Goal: Task Accomplishment & Management: Manage account settings

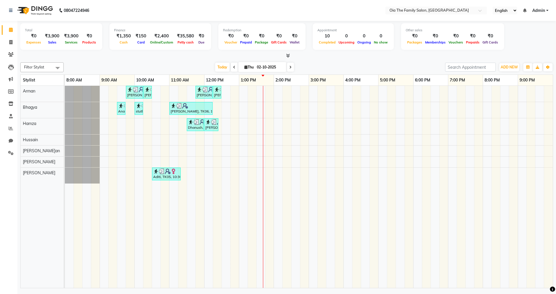
click at [232, 127] on div "[PERSON_NAME], TK04, 09:45 AM-10:15 AM, Hair Styling-Hair Cut (Men) [PERSON_NAM…" at bounding box center [309, 187] width 488 height 202
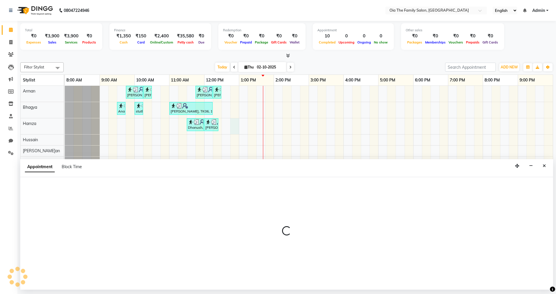
select select "93029"
select select "tentative"
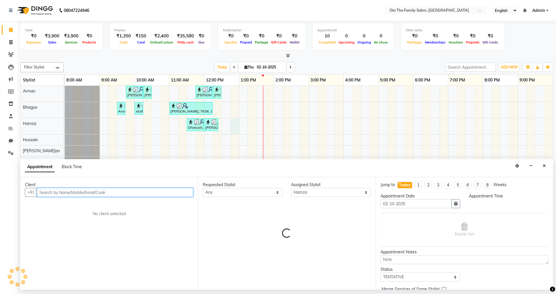
select select "765"
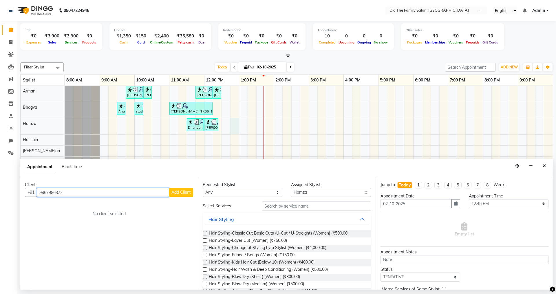
type input "9867986372"
click at [192, 194] on button "Add Client" at bounding box center [181, 192] width 24 height 9
select select "22"
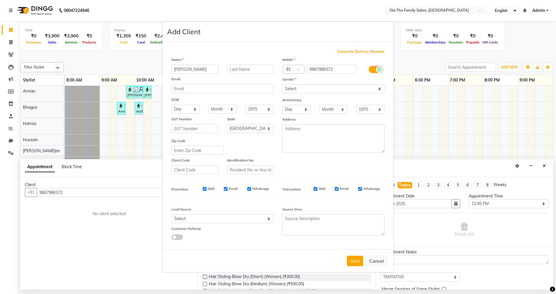
type input "[PERSON_NAME]"
click at [311, 85] on select "Select [DEMOGRAPHIC_DATA] [DEMOGRAPHIC_DATA] Other Prefer Not To Say" at bounding box center [333, 88] width 102 height 9
select select "[DEMOGRAPHIC_DATA]"
click at [282, 84] on select "Select [DEMOGRAPHIC_DATA] [DEMOGRAPHIC_DATA] Other Prefer Not To Say" at bounding box center [333, 88] width 102 height 9
click at [353, 259] on button "Add" at bounding box center [355, 261] width 16 height 10
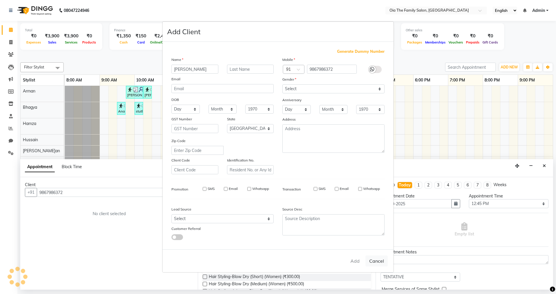
select select
select select "null"
select select
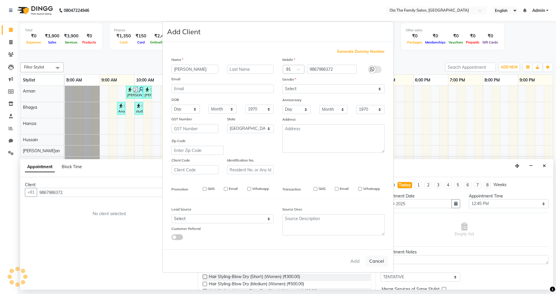
select select
checkbox input "false"
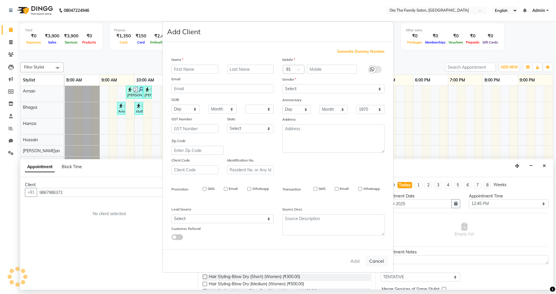
checkbox input "false"
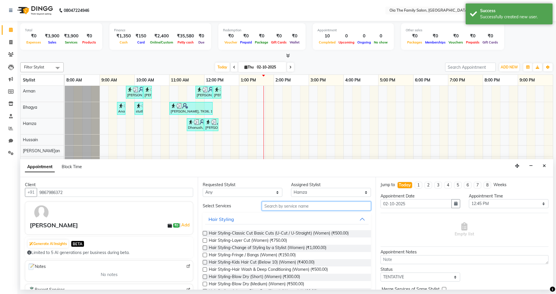
click at [306, 207] on input "text" at bounding box center [316, 205] width 109 height 9
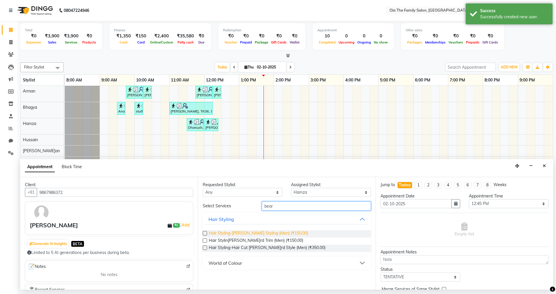
type input "bear"
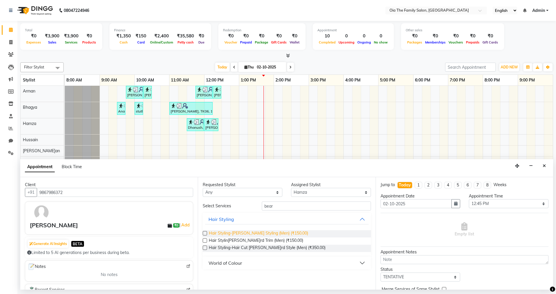
click at [267, 231] on span "Hair Styling-[PERSON_NAME] Styling (Men) (₹150.00)" at bounding box center [258, 233] width 99 height 7
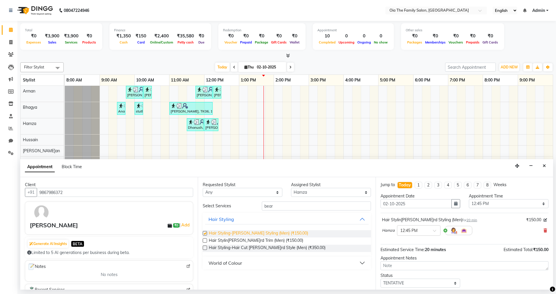
checkbox input "false"
click at [235, 260] on div "World of Colour" at bounding box center [226, 262] width 34 height 7
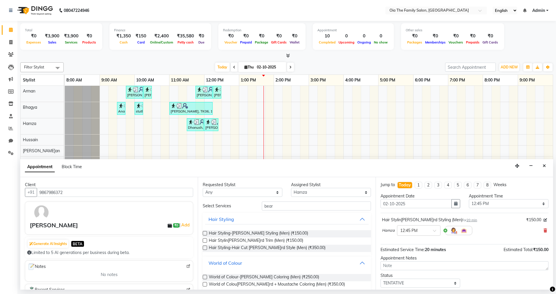
scroll to position [8, 0]
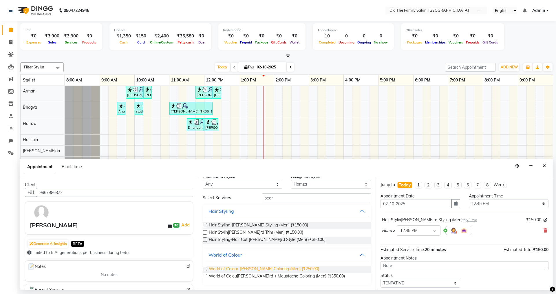
click at [235, 267] on span "World of Colour-[PERSON_NAME] Coloring (Men) (₹250.00)" at bounding box center [264, 269] width 110 height 7
checkbox input "false"
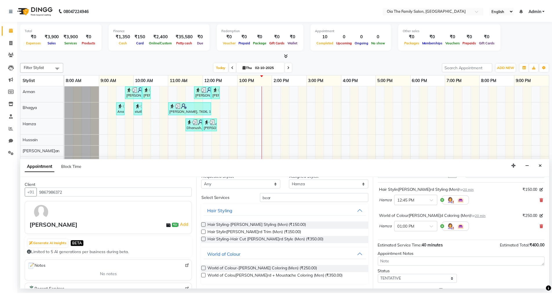
scroll to position [61, 0]
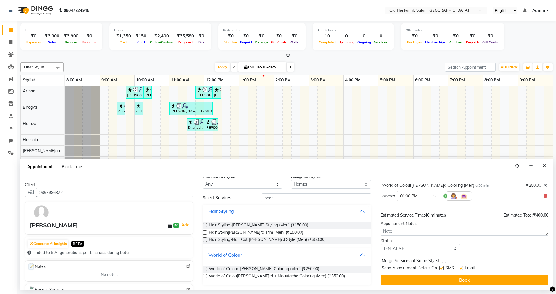
click at [441, 267] on label at bounding box center [441, 268] width 4 height 4
click at [441, 267] on input "checkbox" at bounding box center [441, 269] width 4 height 4
checkbox input "false"
click at [462, 269] on label at bounding box center [461, 268] width 4 height 4
click at [462, 269] on input "checkbox" at bounding box center [461, 269] width 4 height 4
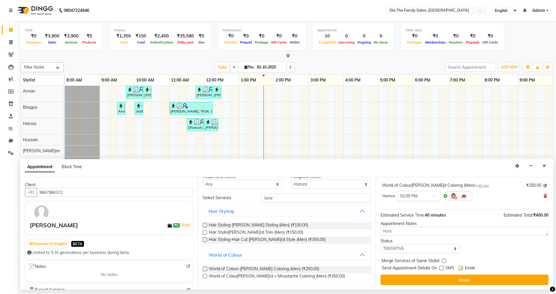
checkbox input "false"
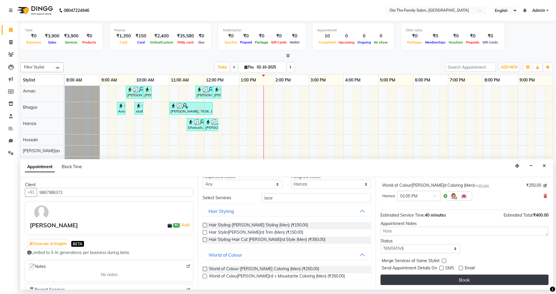
click at [461, 277] on button "Book" at bounding box center [465, 279] width 168 height 10
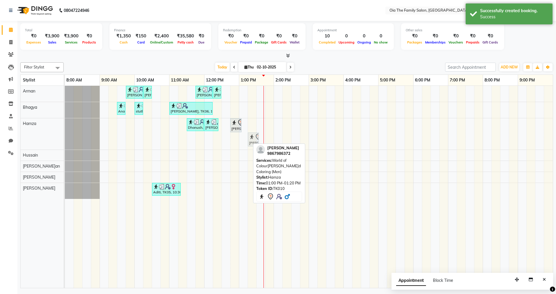
drag, startPoint x: 245, startPoint y: 139, endPoint x: 250, endPoint y: 139, distance: 4.6
click at [65, 139] on div "Dhanush, TK07, 11:30 AM-12:00 PM, Hair Styling-Hair Cut (Men) [PERSON_NAME]ma, …" at bounding box center [65, 133] width 0 height 31
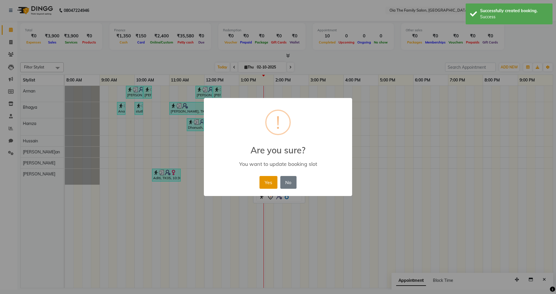
click at [267, 182] on button "Yes" at bounding box center [269, 182] width 18 height 13
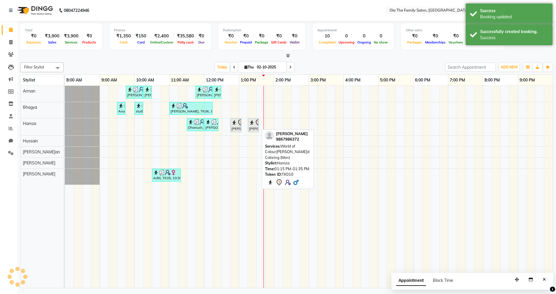
click at [254, 129] on div "[PERSON_NAME], TK10, 01:15 PM-01:35 PM, World of Colou[PERSON_NAME]rd Coloring …" at bounding box center [254, 125] width 10 height 12
select select "7"
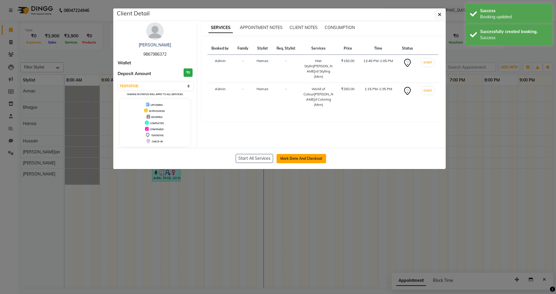
click at [295, 157] on button "Mark Done And Checkout" at bounding box center [302, 158] width 50 height 9
select select "service"
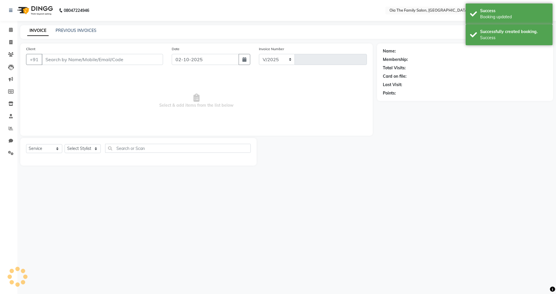
select select "9113"
type input "0116"
type input "9867986372"
select select "93029"
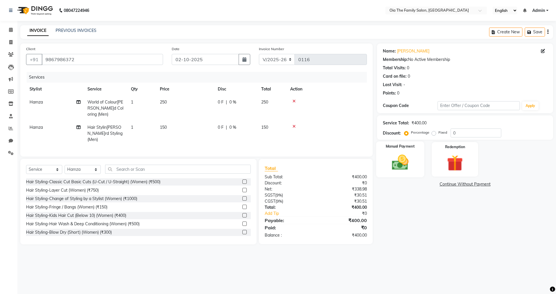
click at [404, 154] on img at bounding box center [400, 162] width 27 height 19
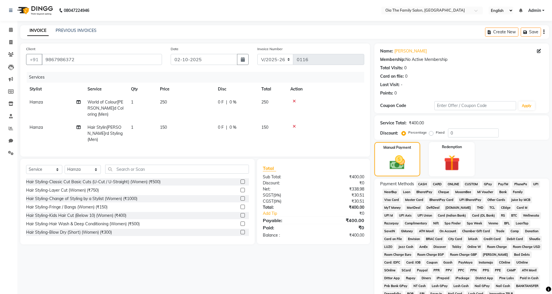
click at [424, 184] on span "CASH" at bounding box center [422, 184] width 12 height 7
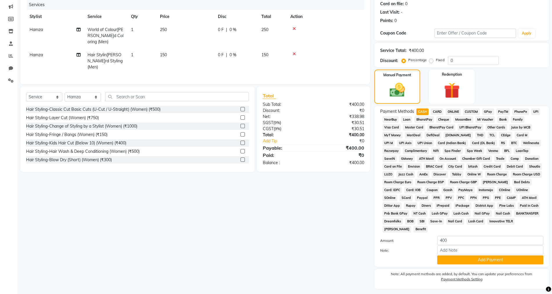
scroll to position [88, 0]
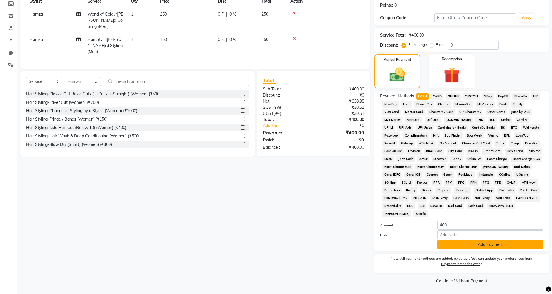
click at [455, 243] on button "Add Payment" at bounding box center [490, 244] width 106 height 9
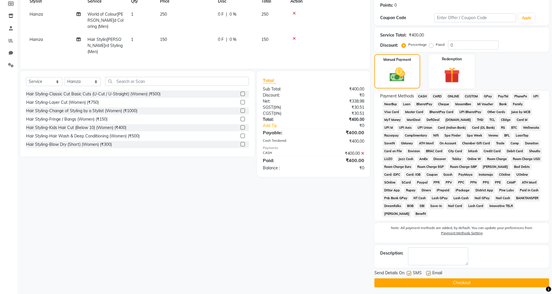
click at [395, 280] on button "Checkout" at bounding box center [461, 282] width 175 height 9
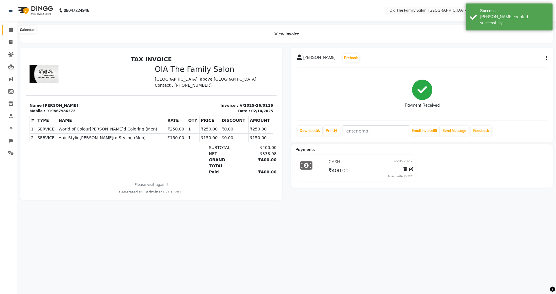
click at [10, 32] on span at bounding box center [11, 30] width 10 height 7
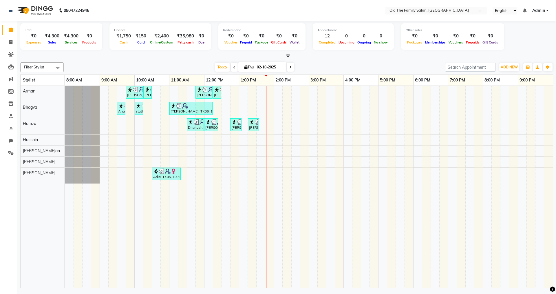
click at [229, 176] on div "[PERSON_NAME], TK04, 09:45 AM-10:15 AM, Hair Styling-Hair Cut (Men) [PERSON_NAM…" at bounding box center [309, 187] width 488 height 202
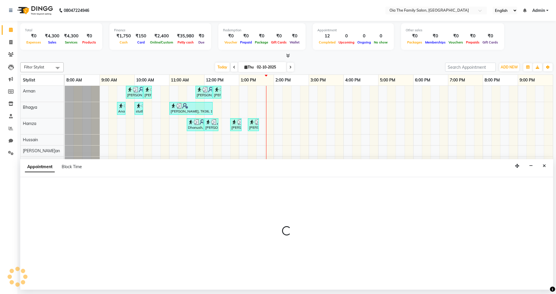
select select "93025"
select select "750"
select select "tentative"
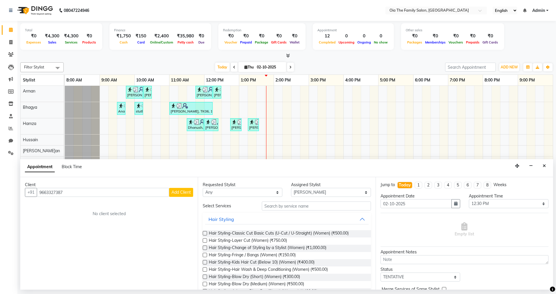
type input "9663327387"
click at [176, 191] on span "Add Client" at bounding box center [180, 191] width 19 height 5
select select "22"
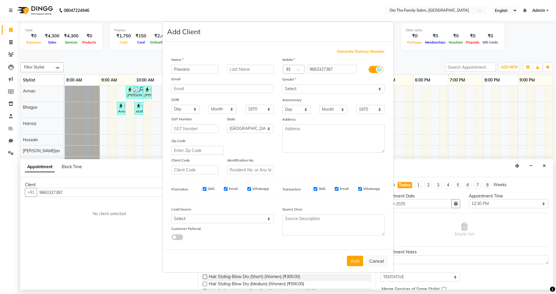
type input "Pawana"
click at [291, 89] on select "Select [DEMOGRAPHIC_DATA] [DEMOGRAPHIC_DATA] Other Prefer Not To Say" at bounding box center [333, 88] width 102 height 9
select select "[DEMOGRAPHIC_DATA]"
click at [282, 84] on select "Select [DEMOGRAPHIC_DATA] [DEMOGRAPHIC_DATA] Other Prefer Not To Say" at bounding box center [333, 88] width 102 height 9
click at [352, 263] on button "Add" at bounding box center [355, 261] width 16 height 10
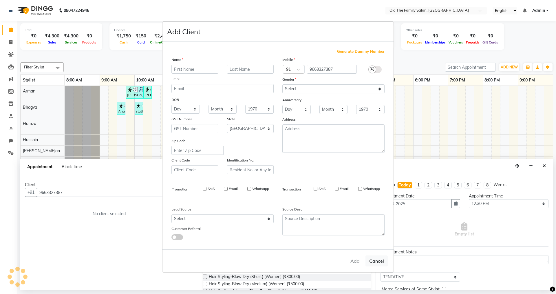
select select
select select "null"
select select
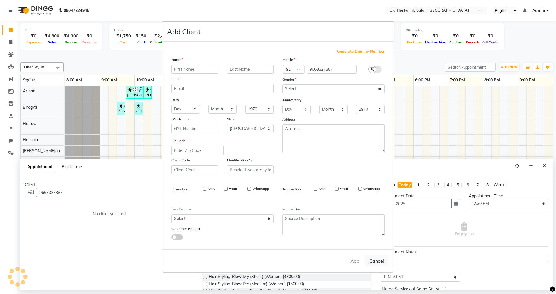
select select
checkbox input "false"
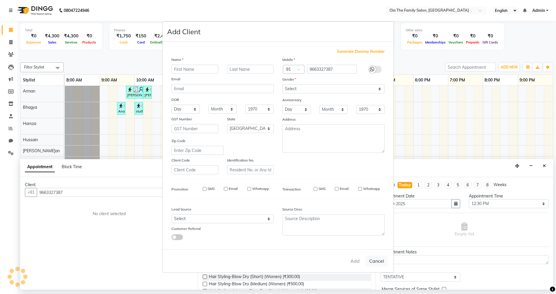
checkbox input "false"
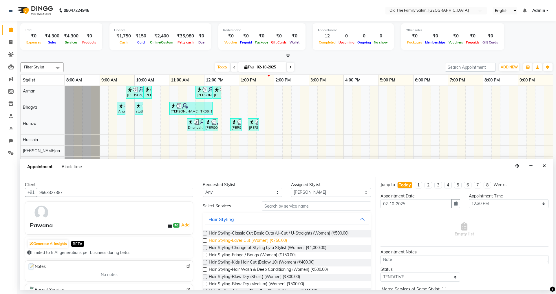
click at [277, 240] on span "Hair Styling-Layer Cut (Women) (₹750.00)" at bounding box center [248, 240] width 78 height 7
checkbox input "false"
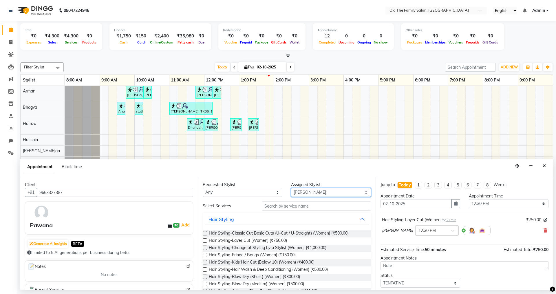
click at [314, 194] on select "Select Arman Bhagya Hamz[PERSON_NAME]a[PERSON_NAME]an Khan" at bounding box center [331, 192] width 80 height 9
select select "93027"
click at [291, 188] on select "Select Arman Bhagya Hamz[PERSON_NAME]a[PERSON_NAME]an Khan" at bounding box center [331, 192] width 80 height 9
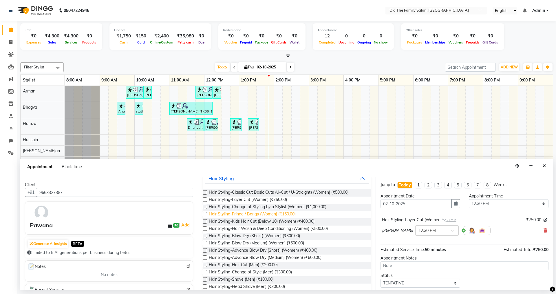
scroll to position [87, 0]
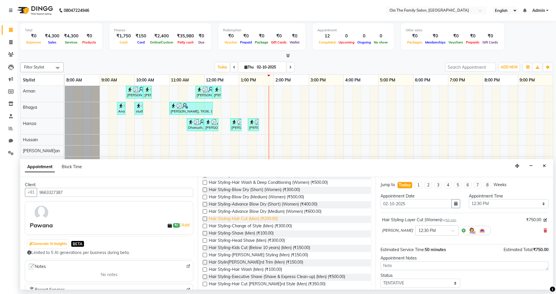
click at [259, 216] on span "Hair Styling-Hair Cut (Men) (₹200.00)" at bounding box center [243, 219] width 69 height 7
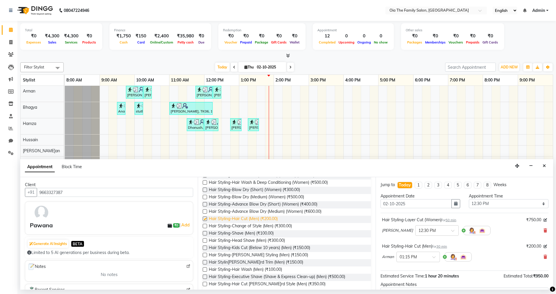
checkbox input "false"
click at [242, 262] on span "Hair Stylin[PERSON_NAME]rd Trim (Men) (₹150.00)" at bounding box center [256, 262] width 94 height 7
checkbox input "false"
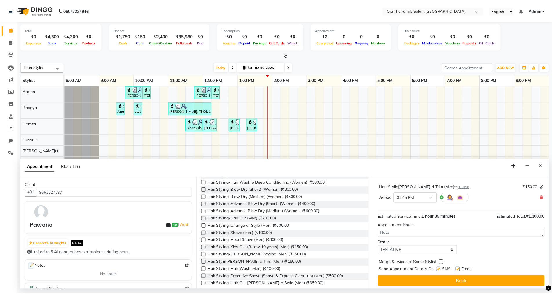
scroll to position [87, 0]
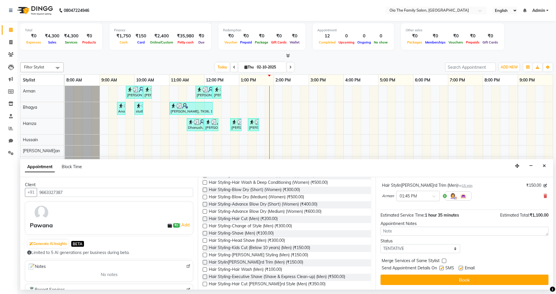
click at [442, 267] on label at bounding box center [441, 268] width 4 height 4
click at [442, 267] on input "checkbox" at bounding box center [441, 269] width 4 height 4
checkbox input "false"
click at [463, 268] on label at bounding box center [461, 268] width 4 height 4
click at [463, 268] on input "checkbox" at bounding box center [461, 269] width 4 height 4
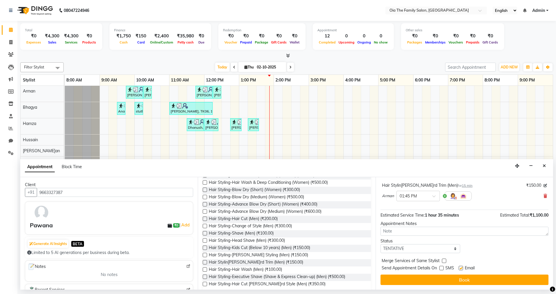
checkbox input "false"
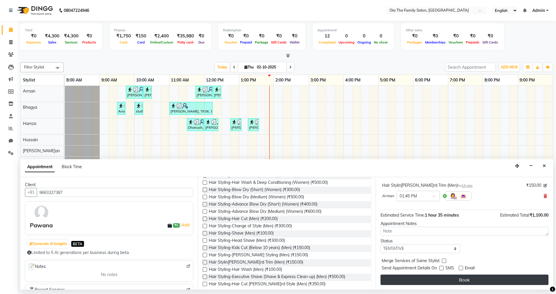
click at [463, 276] on button "Book" at bounding box center [465, 279] width 168 height 10
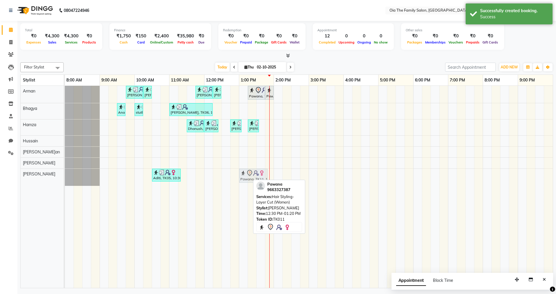
drag, startPoint x: 230, startPoint y: 178, endPoint x: 247, endPoint y: 177, distance: 17.7
click at [65, 177] on div "Aditi, TK05, 10:30 AM-11:20 AM, Hair Styling-Layer Cut (Women) Pawana, TK11, 12…" at bounding box center [65, 177] width 0 height 17
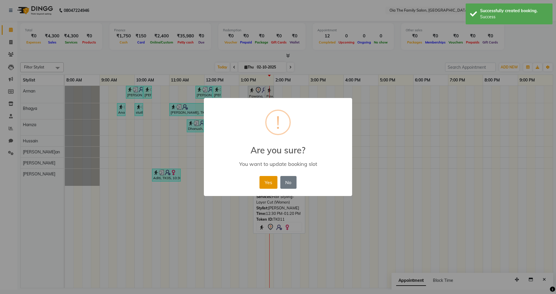
click at [267, 186] on button "Yes" at bounding box center [269, 182] width 18 height 13
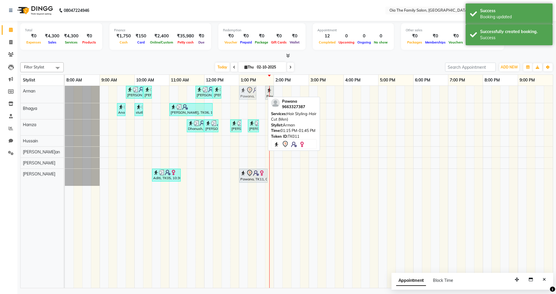
drag, startPoint x: 258, startPoint y: 91, endPoint x: 254, endPoint y: 91, distance: 3.8
click at [65, 92] on div "[PERSON_NAME], TK04, 09:45 AM-10:15 AM, Hair Styling-Hair Cut (Men) [PERSON_NAM…" at bounding box center [65, 94] width 0 height 17
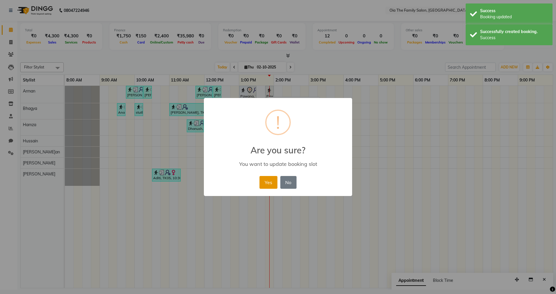
click at [268, 184] on button "Yes" at bounding box center [269, 182] width 18 height 13
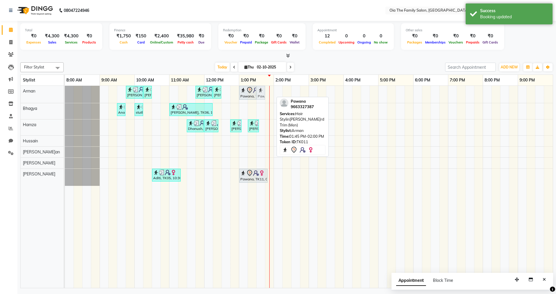
drag, startPoint x: 269, startPoint y: 93, endPoint x: 264, endPoint y: 94, distance: 4.5
click at [65, 94] on div "[PERSON_NAME], TK04, 09:45 AM-10:15 AM, Hair Styling-Hair Cut (Men) [PERSON_NAM…" at bounding box center [65, 94] width 0 height 17
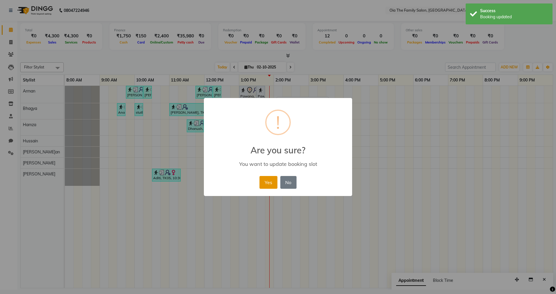
click at [274, 180] on button "Yes" at bounding box center [269, 182] width 18 height 13
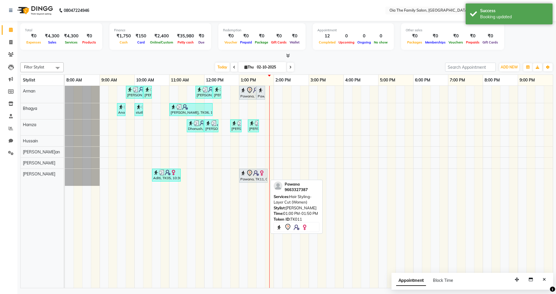
click at [252, 173] on icon at bounding box center [249, 172] width 7 height 7
select select "7"
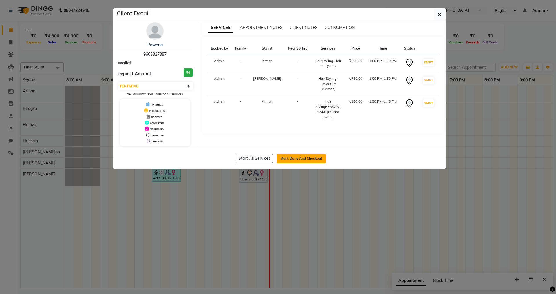
click at [296, 162] on button "Mark Done And Checkout" at bounding box center [302, 158] width 50 height 9
select select "service"
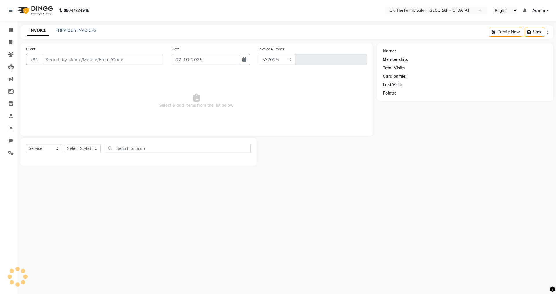
select select "9113"
type input "0117"
type input "9663327387"
select select "93027"
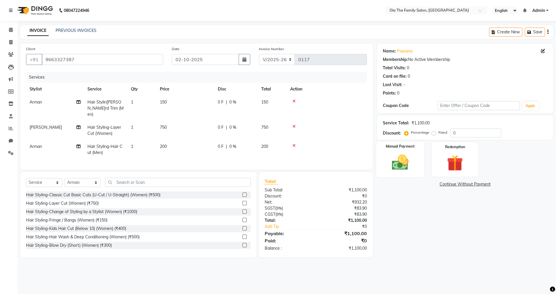
click at [386, 174] on div "Manual Payment" at bounding box center [400, 159] width 48 height 36
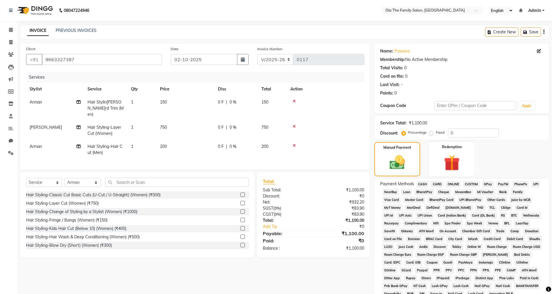
click at [535, 184] on span "UPI" at bounding box center [535, 184] width 9 height 7
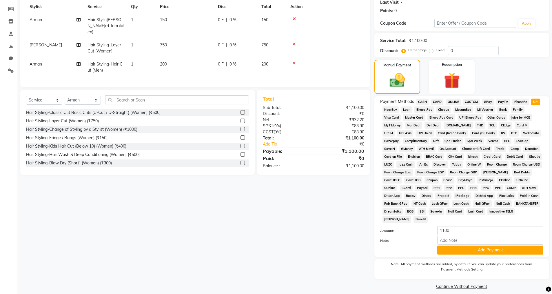
scroll to position [88, 0]
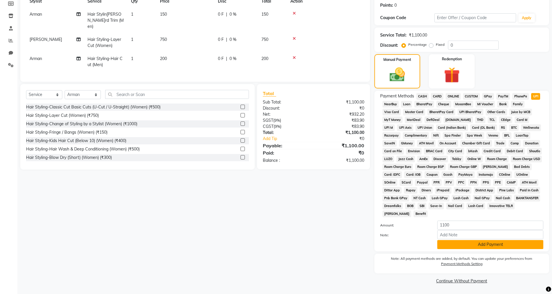
click at [466, 246] on button "Add Payment" at bounding box center [490, 244] width 106 height 9
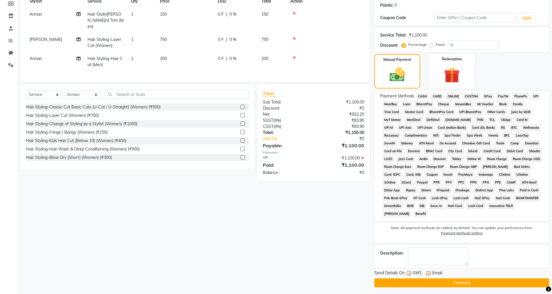
click at [430, 271] on label at bounding box center [428, 273] width 4 height 4
click at [430, 271] on input "checkbox" at bounding box center [428, 273] width 4 height 4
checkbox input "false"
click at [408, 272] on label at bounding box center [409, 273] width 4 height 4
click at [408, 272] on input "checkbox" at bounding box center [409, 273] width 4 height 4
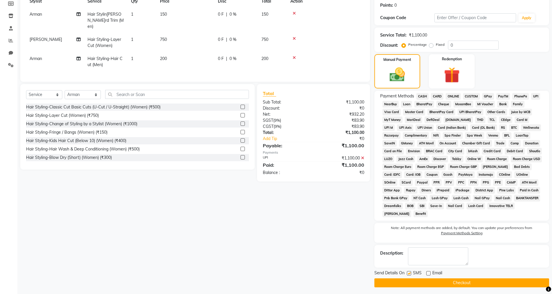
checkbox input "false"
click at [410, 281] on button "Checkout" at bounding box center [461, 282] width 175 height 9
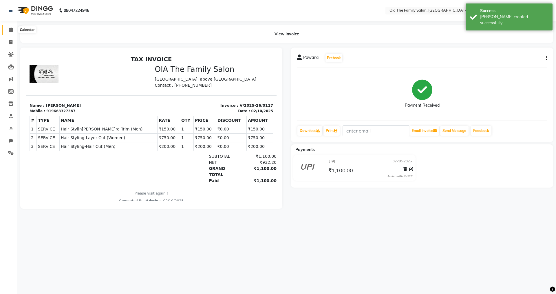
click at [13, 31] on span at bounding box center [11, 30] width 10 height 7
